Goal: Complete application form: Complete application form

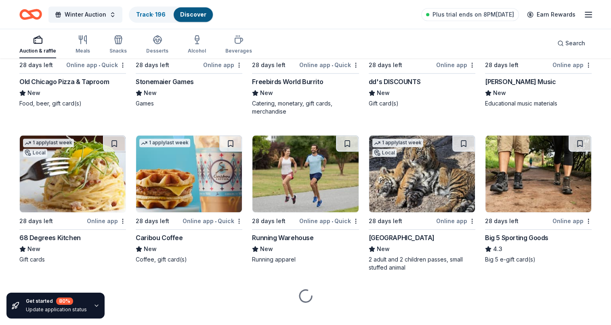
scroll to position [795, 0]
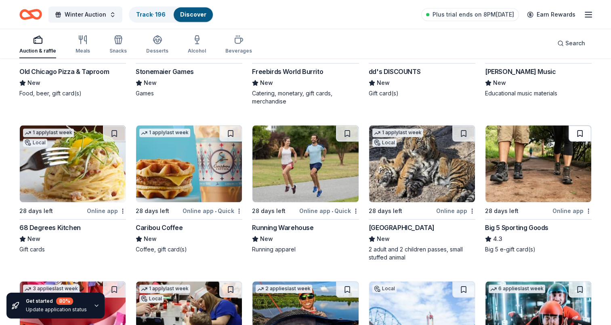
click at [581, 134] on button at bounding box center [579, 133] width 23 height 16
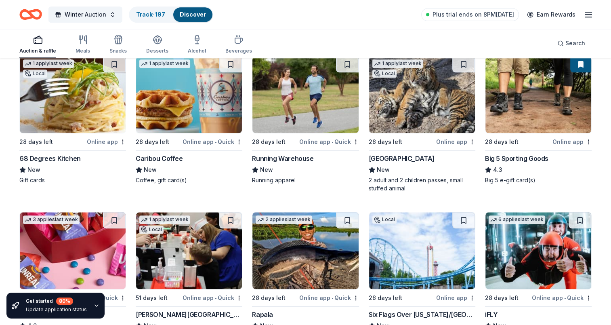
scroll to position [956, 0]
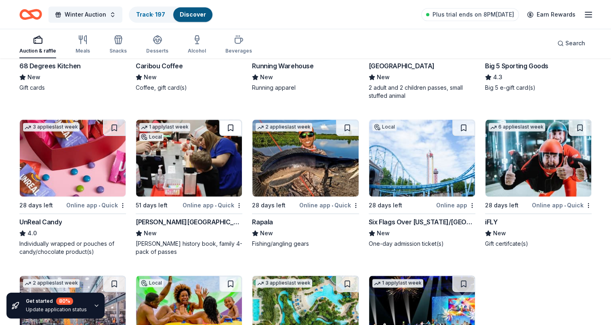
click at [231, 124] on button at bounding box center [230, 127] width 23 height 16
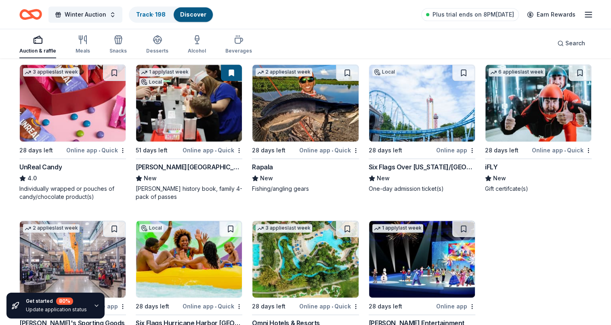
scroll to position [1077, 0]
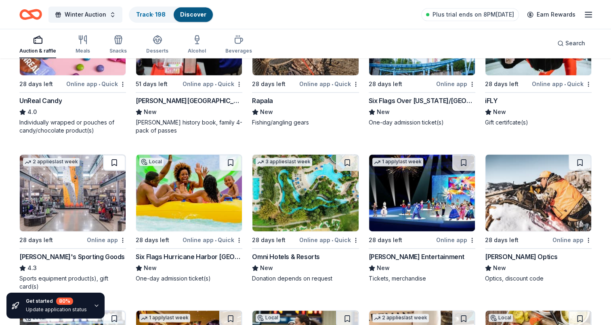
click at [117, 159] on button at bounding box center [114, 162] width 23 height 16
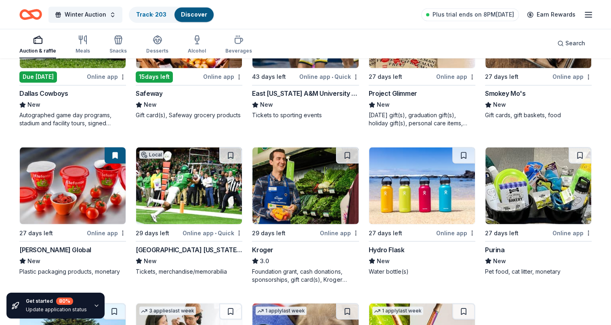
scroll to position [1315, 0]
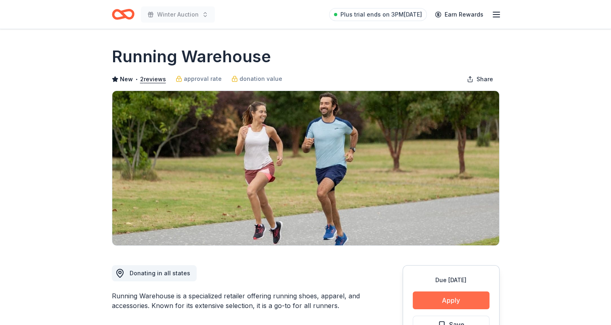
click at [431, 297] on button "Apply" at bounding box center [451, 300] width 77 height 18
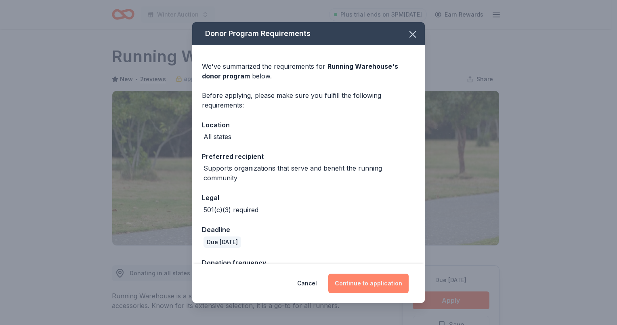
click at [364, 280] on button "Continue to application" at bounding box center [368, 282] width 80 height 19
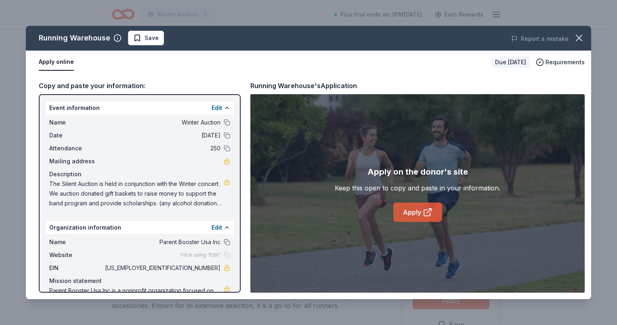
click at [420, 219] on link "Apply" at bounding box center [417, 211] width 49 height 19
click at [147, 37] on span "Save" at bounding box center [151, 38] width 14 height 10
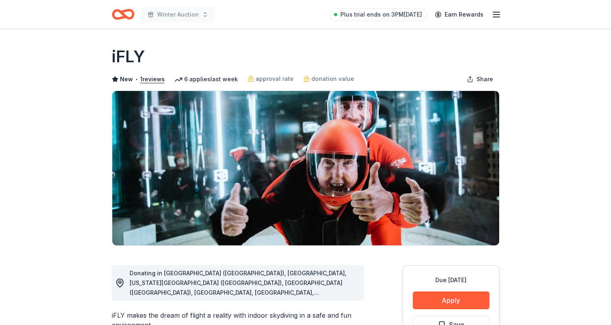
click at [448, 309] on div "Due [DATE] Apply Save ⚡️ Quick application Usually responds in a few weeks" at bounding box center [450, 325] width 97 height 120
click at [450, 305] on button "Apply" at bounding box center [451, 300] width 77 height 18
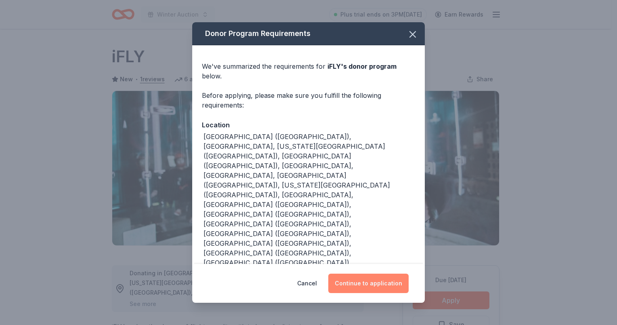
click at [376, 273] on button "Continue to application" at bounding box center [368, 282] width 80 height 19
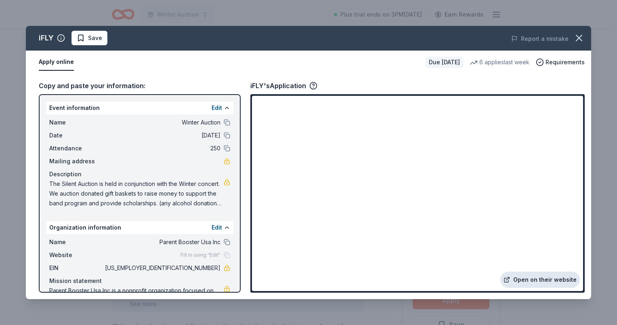
click at [525, 276] on link "Open on their website" at bounding box center [540, 279] width 80 height 16
click at [86, 38] on span "Save" at bounding box center [89, 38] width 25 height 10
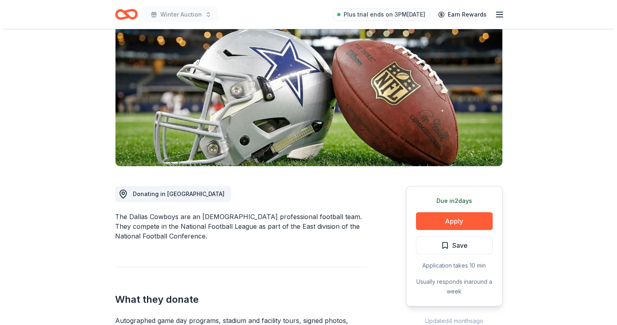
scroll to position [81, 0]
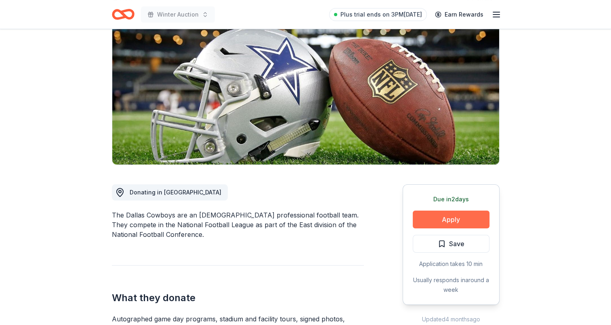
click at [454, 221] on button "Apply" at bounding box center [451, 219] width 77 height 18
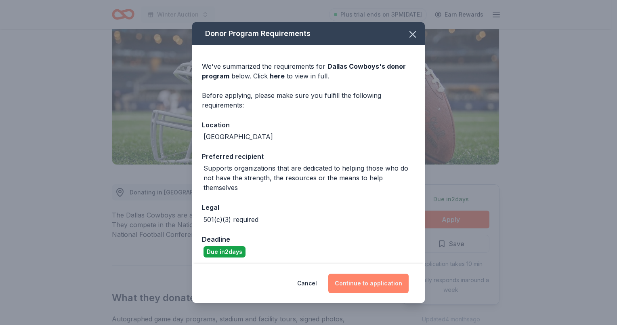
click at [368, 279] on button "Continue to application" at bounding box center [368, 282] width 80 height 19
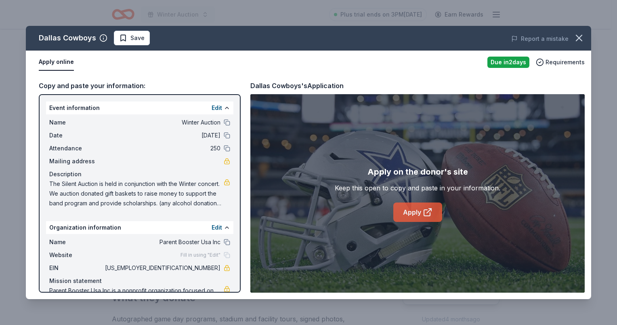
click at [410, 210] on link "Apply" at bounding box center [417, 211] width 49 height 19
drag, startPoint x: 121, startPoint y: 35, endPoint x: 126, endPoint y: 30, distance: 7.7
click at [123, 33] on span "Save" at bounding box center [131, 38] width 25 height 10
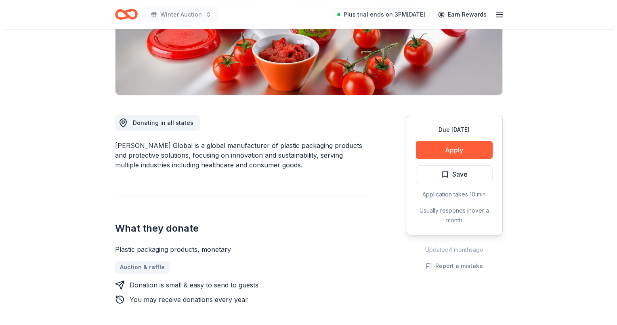
scroll to position [161, 0]
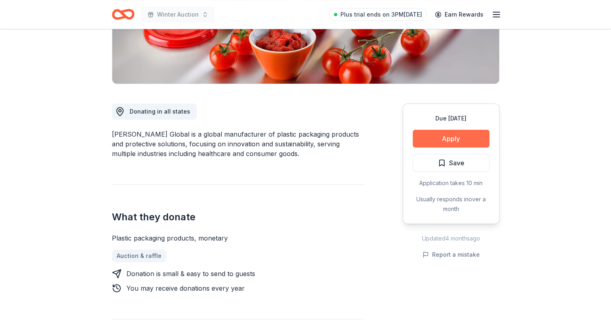
click at [449, 141] on button "Apply" at bounding box center [451, 139] width 77 height 18
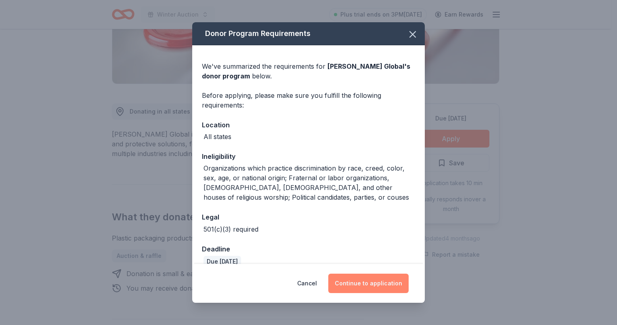
click at [372, 282] on button "Continue to application" at bounding box center [368, 282] width 80 height 19
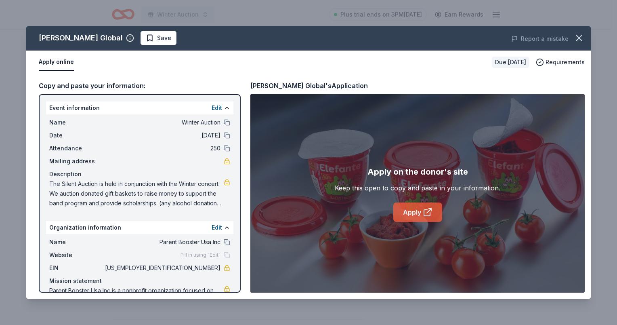
click at [409, 212] on link "Apply" at bounding box center [417, 211] width 49 height 19
click at [146, 38] on span "Save" at bounding box center [158, 38] width 25 height 10
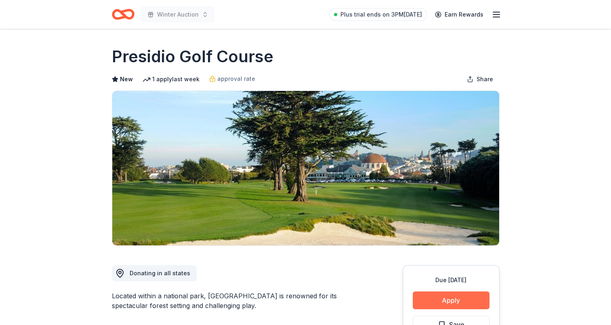
click at [450, 301] on button "Apply" at bounding box center [451, 300] width 77 height 18
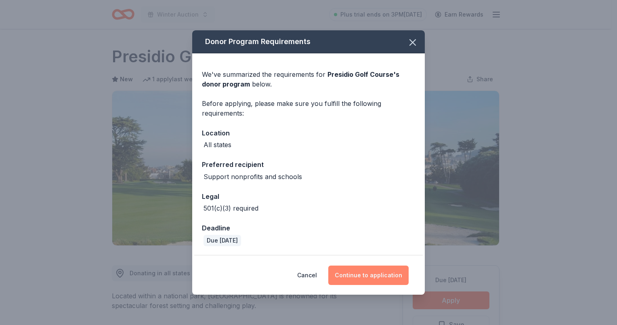
click at [367, 281] on button "Continue to application" at bounding box center [368, 274] width 80 height 19
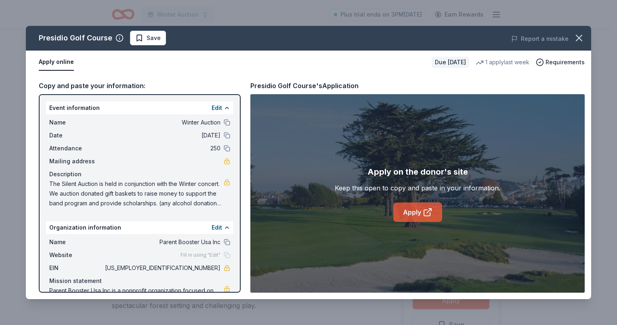
click at [423, 207] on icon at bounding box center [428, 212] width 10 height 10
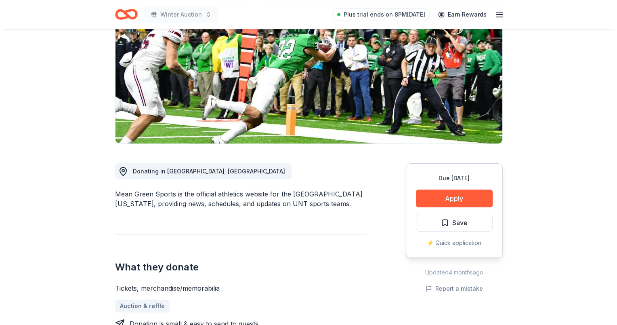
scroll to position [121, 0]
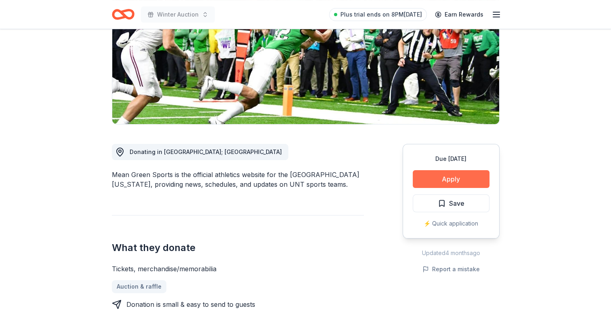
click at [472, 181] on button "Apply" at bounding box center [451, 179] width 77 height 18
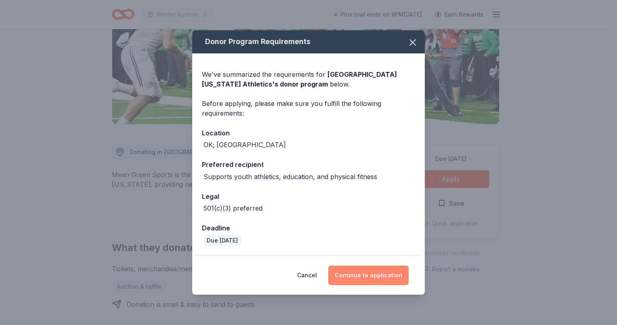
click at [364, 269] on button "Continue to application" at bounding box center [368, 274] width 80 height 19
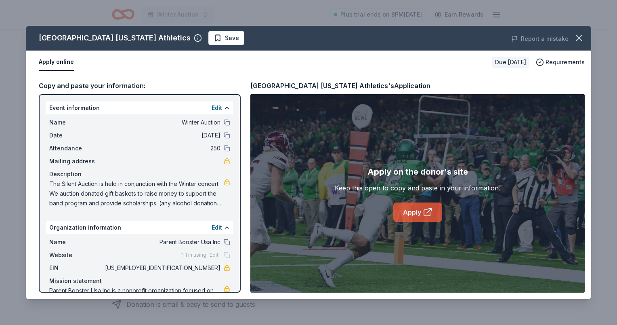
click at [408, 205] on link "Apply" at bounding box center [417, 211] width 49 height 19
click at [214, 38] on span "Save" at bounding box center [226, 38] width 25 height 10
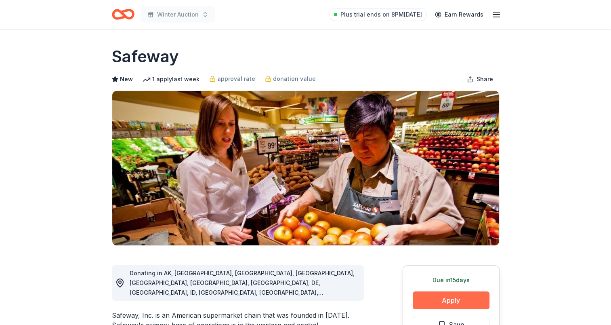
click at [461, 299] on button "Apply" at bounding box center [451, 300] width 77 height 18
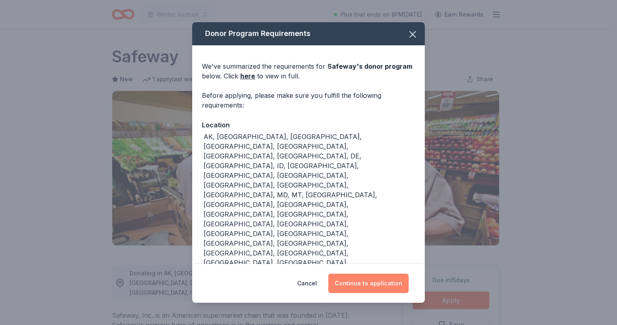
click at [369, 281] on button "Continue to application" at bounding box center [368, 282] width 80 height 19
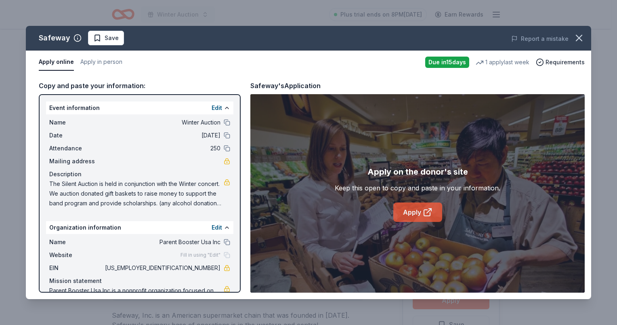
click at [420, 216] on link "Apply" at bounding box center [417, 211] width 49 height 19
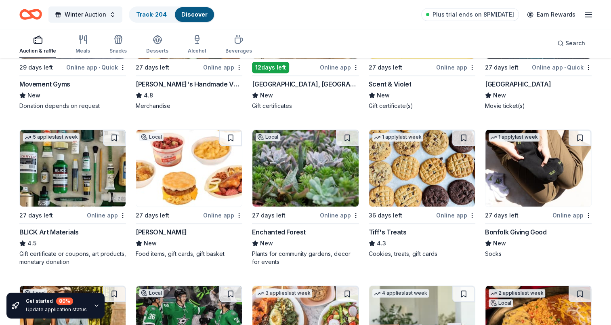
scroll to position [444, 0]
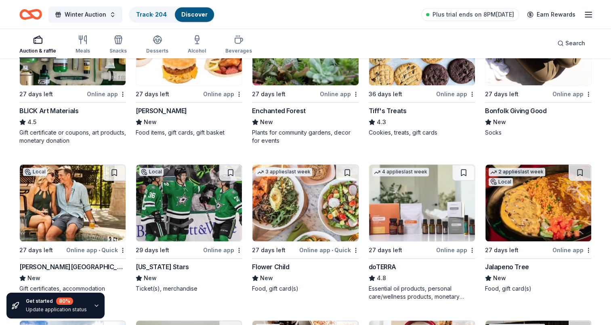
drag, startPoint x: 71, startPoint y: 258, endPoint x: 59, endPoint y: 267, distance: 15.0
click at [117, 175] on button at bounding box center [114, 172] width 23 height 16
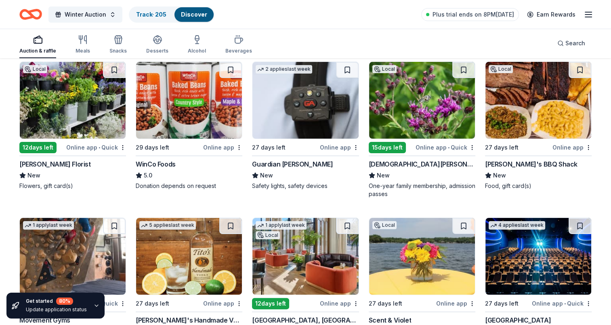
scroll to position [81, 0]
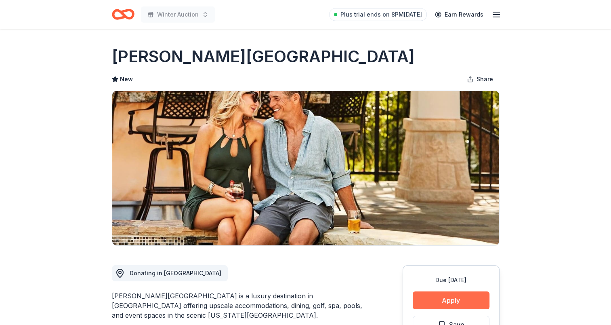
click at [440, 302] on button "Apply" at bounding box center [451, 300] width 77 height 18
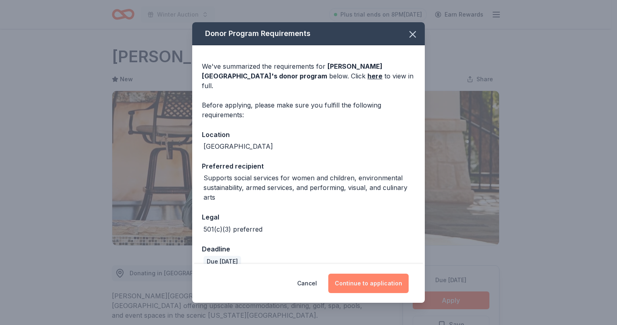
click at [378, 277] on button "Continue to application" at bounding box center [368, 282] width 80 height 19
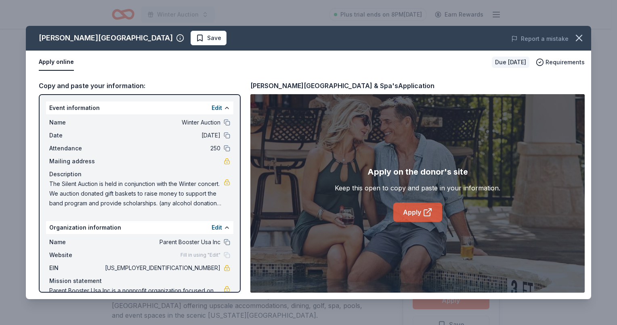
click at [420, 211] on link "Apply" at bounding box center [417, 211] width 49 height 19
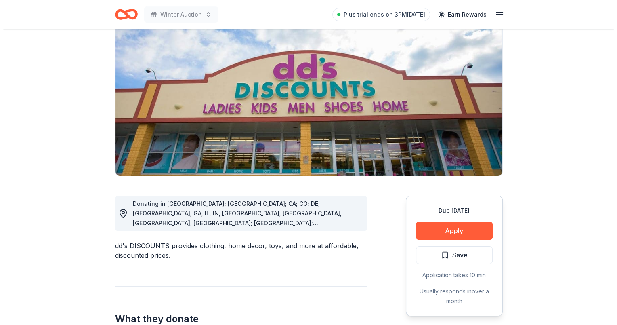
scroll to position [121, 0]
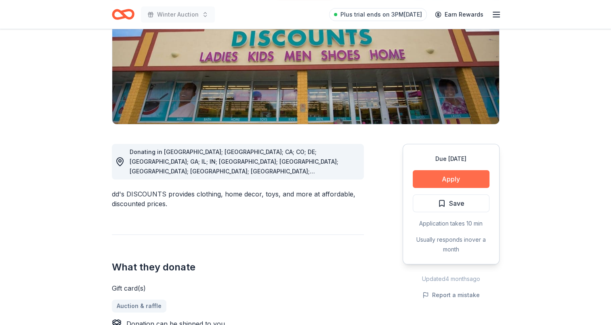
click at [456, 174] on button "Apply" at bounding box center [451, 179] width 77 height 18
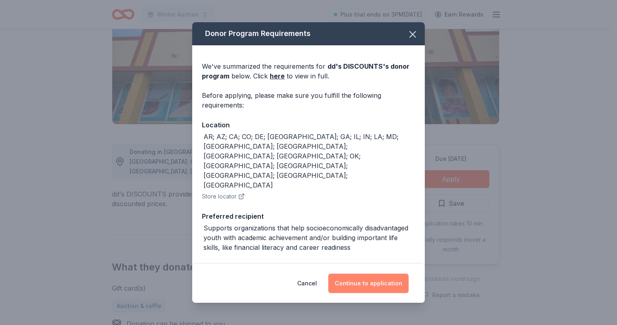
click at [376, 289] on button "Continue to application" at bounding box center [368, 282] width 80 height 19
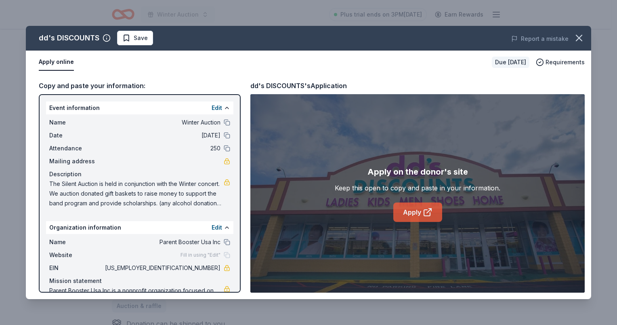
click at [402, 207] on link "Apply" at bounding box center [417, 211] width 49 height 19
